Goal: Transaction & Acquisition: Subscribe to service/newsletter

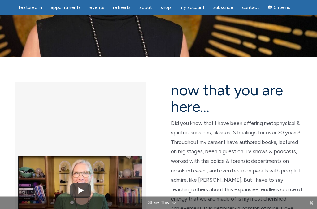
scroll to position [110, 0]
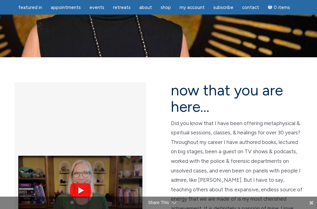
click at [80, 144] on img at bounding box center [80, 190] width 124 height 93
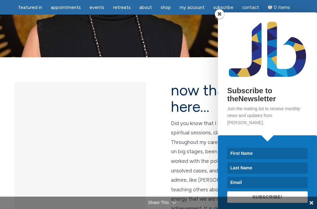
click at [236, 158] on input at bounding box center [267, 153] width 81 height 11
type input "[PERSON_NAME]"
click at [242, 172] on input at bounding box center [267, 167] width 81 height 11
type input "[PERSON_NAME]"
click at [240, 188] on input at bounding box center [267, 182] width 81 height 11
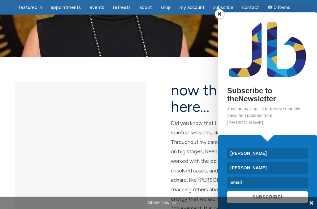
scroll to position [177, 0]
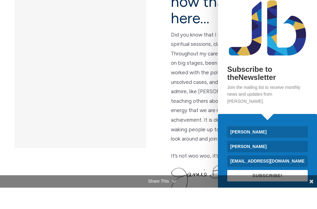
type input "[EMAIL_ADDRESS][DOMAIN_NAME]"
click at [289, 192] on button "SUBSCRIBE!" at bounding box center [267, 197] width 81 height 11
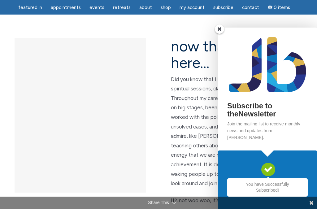
scroll to position [153, 0]
click at [223, 53] on div "Subscribe to theNewsletter Join the mailing list to receive monthly news and up…" at bounding box center [267, 89] width 99 height 123
click at [221, 34] on span at bounding box center [219, 28] width 9 height 9
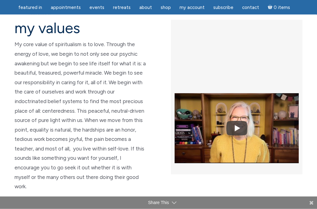
scroll to position [1440, 0]
click at [310, 209] on span at bounding box center [311, 203] width 5 height 13
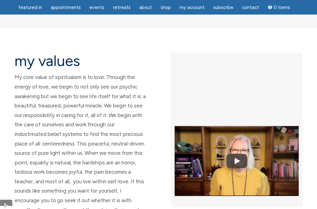
scroll to position [1403, 0]
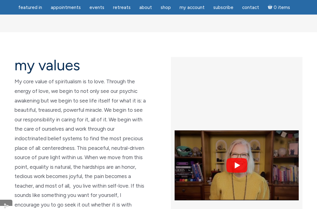
click at [238, 119] on img at bounding box center [237, 165] width 124 height 93
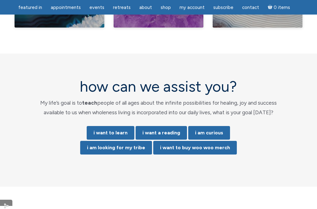
scroll to position [1247, 0]
